Goal: Check status

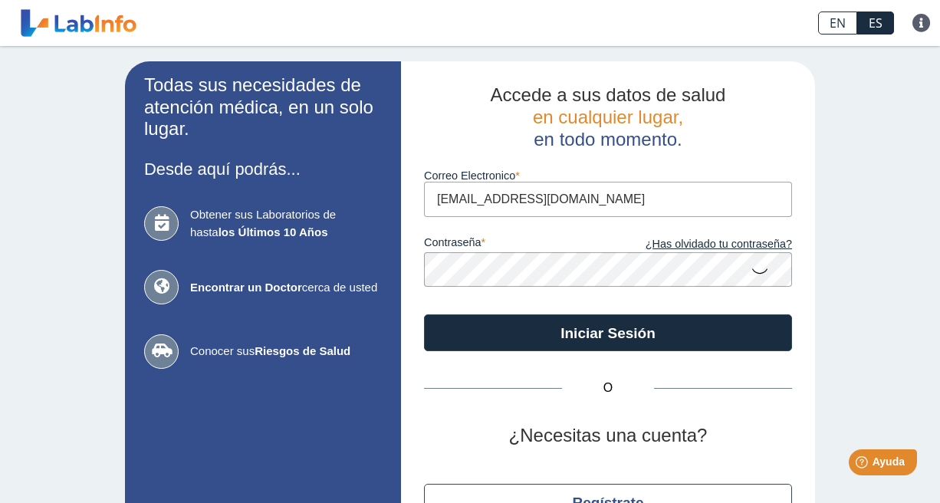
type input "[EMAIL_ADDRESS][DOMAIN_NAME]"
click at [603, 331] on button "Iniciar Sesión" at bounding box center [608, 332] width 368 height 37
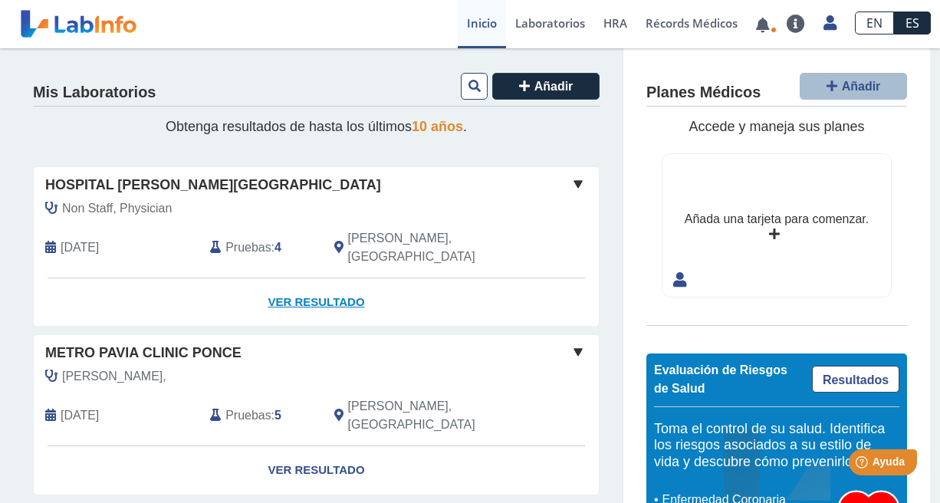
click at [339, 281] on link "Ver Resultado" at bounding box center [316, 302] width 565 height 48
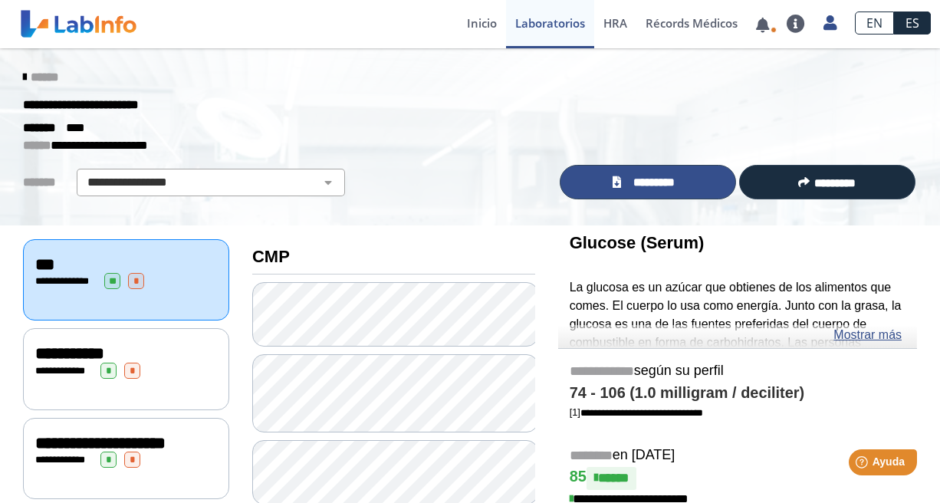
click at [669, 183] on span "*********" at bounding box center [654, 182] width 57 height 17
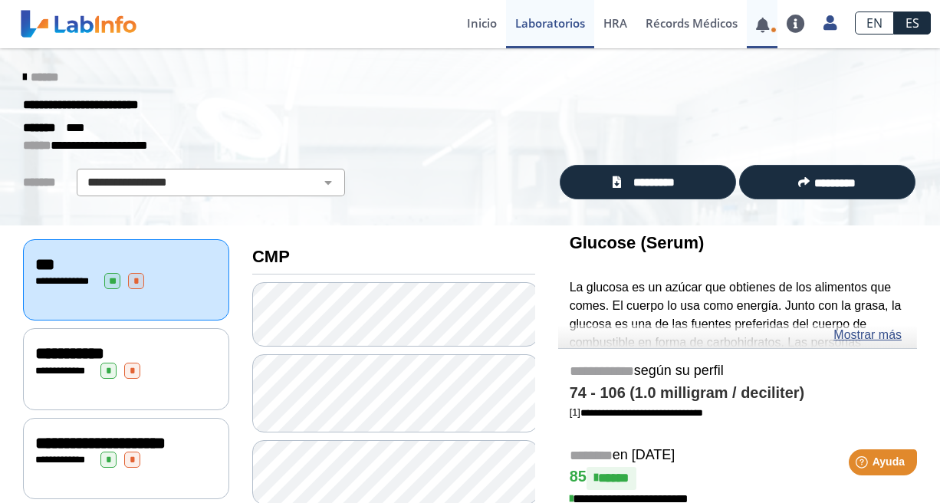
click at [770, 20] on link at bounding box center [762, 25] width 31 height 12
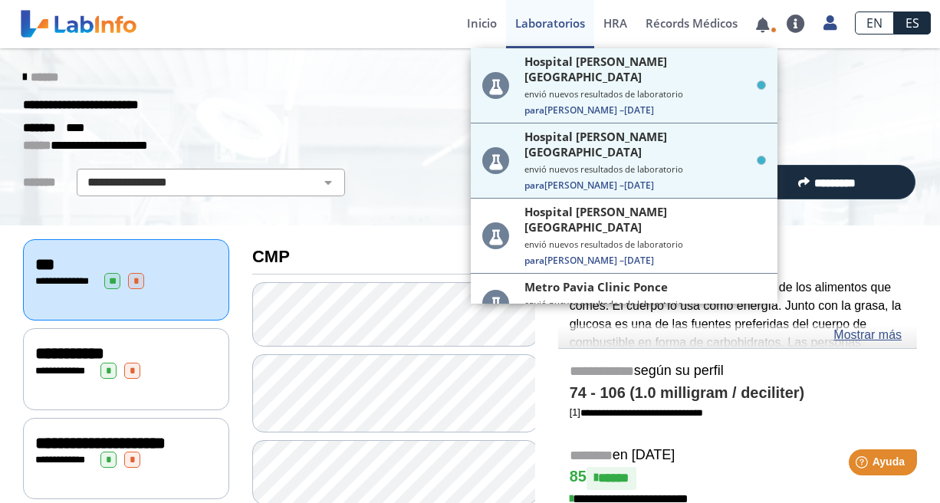
click at [431, 31] on div "Hospital [PERSON_NAME] envió nuevos resultados de laboratorio Para [PERSON_NAME…" at bounding box center [292, 24] width 301 height 46
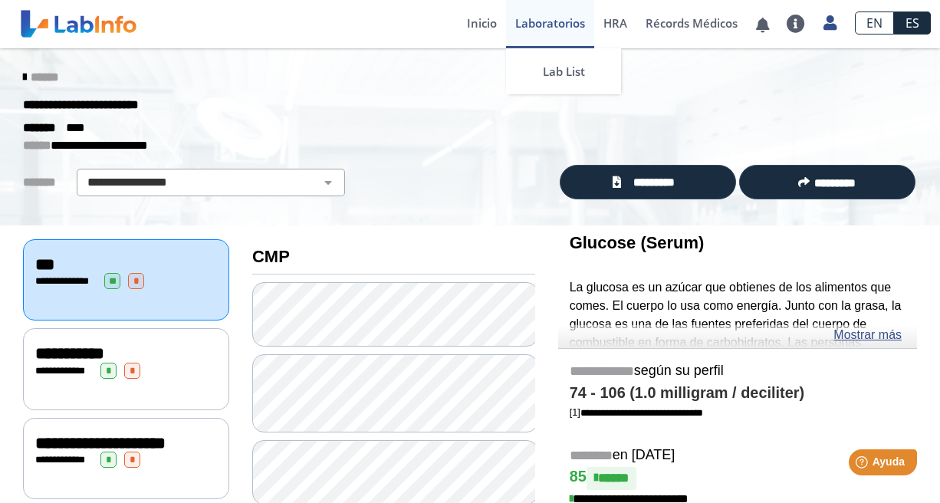
click at [521, 12] on link "Laboratorios" at bounding box center [550, 24] width 88 height 48
